Goal: Transaction & Acquisition: Purchase product/service

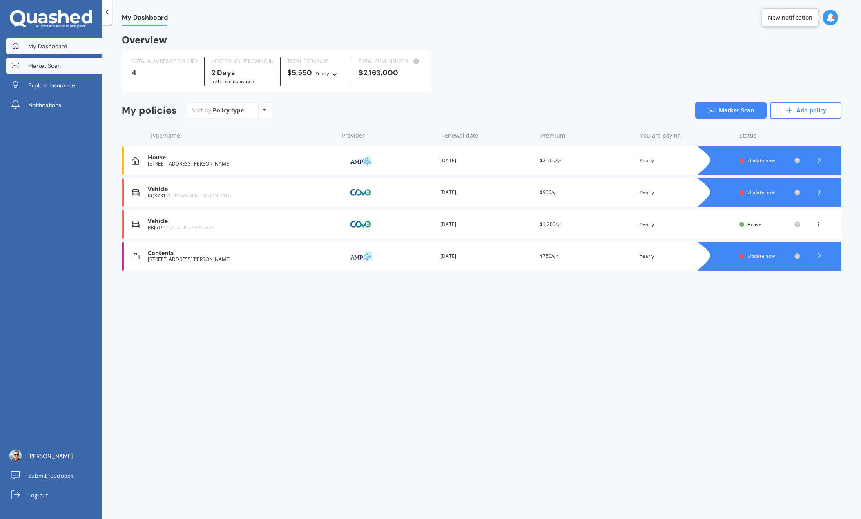
click at [51, 67] on span "Market Scan" at bounding box center [44, 66] width 33 height 8
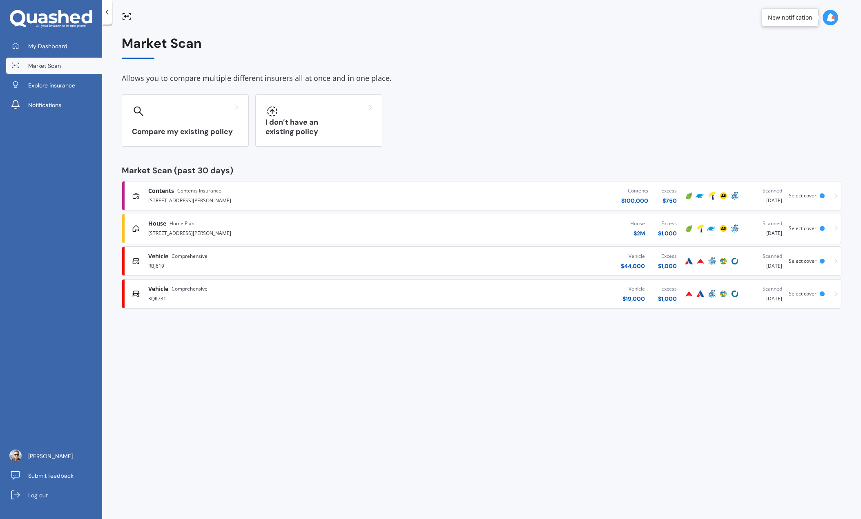
click at [201, 231] on div "[STREET_ADDRESS][PERSON_NAME]" at bounding box center [277, 232] width 259 height 10
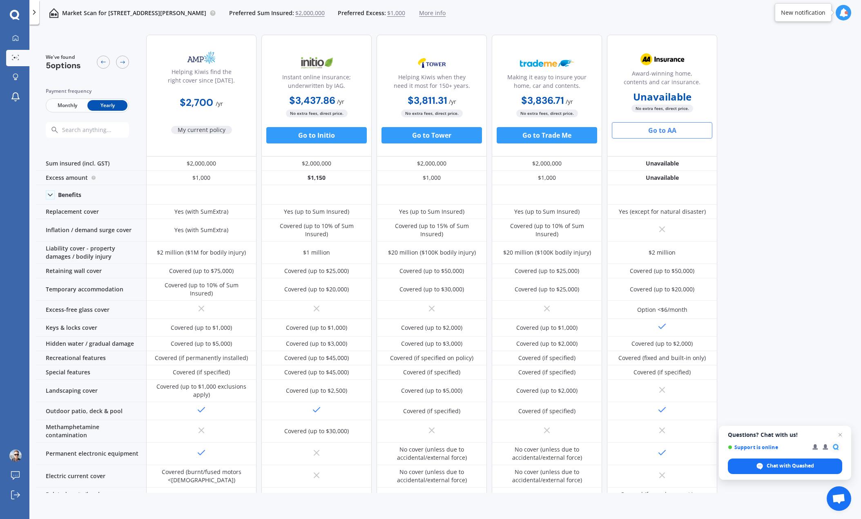
click at [661, 132] on button "Go to AA" at bounding box center [662, 130] width 100 height 16
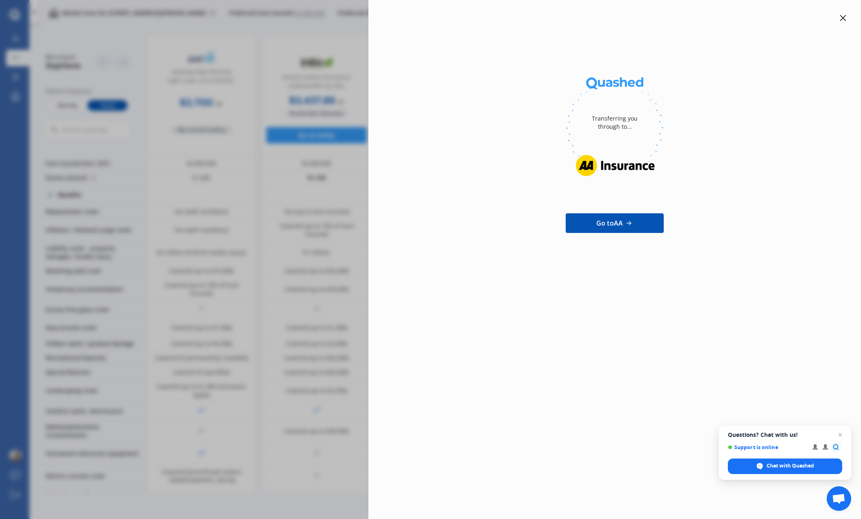
click at [844, 18] on icon at bounding box center [843, 18] width 6 height 6
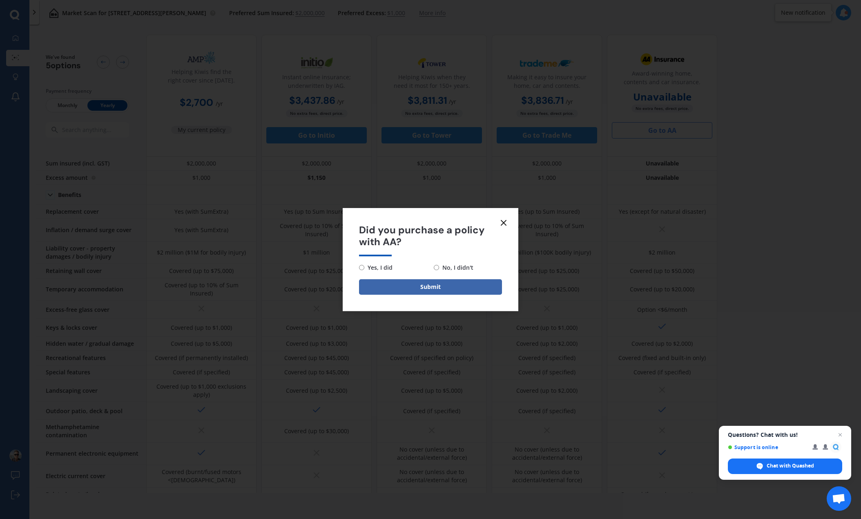
click at [502, 218] on icon at bounding box center [504, 223] width 10 height 10
